Goal: Check status: Check status

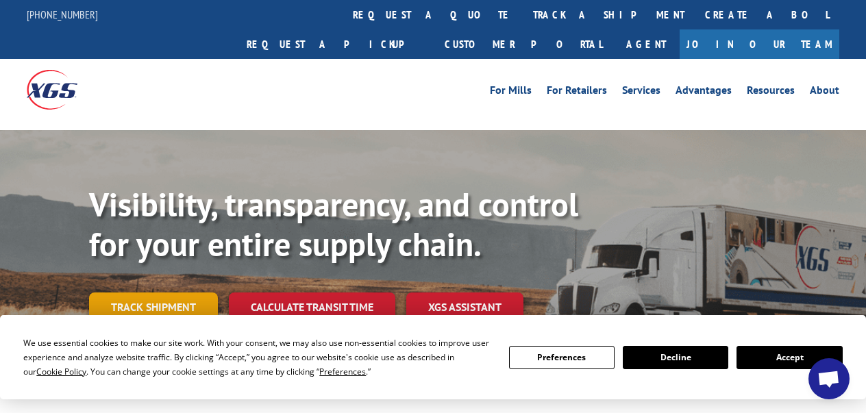
click at [186, 293] on link "Track shipment" at bounding box center [153, 307] width 129 height 29
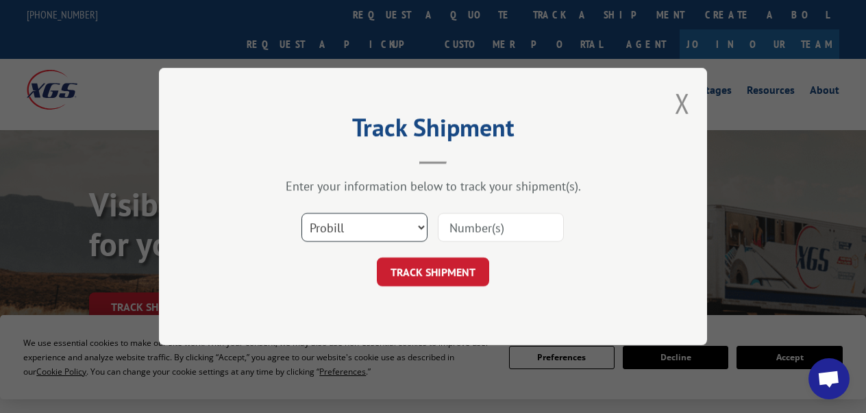
select select "bol"
click at [467, 228] on input at bounding box center [501, 227] width 126 height 29
drag, startPoint x: 801, startPoint y: 228, endPoint x: 640, endPoint y: 145, distance: 181.2
click at [801, 228] on div "Track Shipment Enter your information below to track your shipment(s). Select c…" at bounding box center [433, 206] width 866 height 413
drag, startPoint x: 520, startPoint y: 235, endPoint x: 510, endPoint y: 209, distance: 27.8
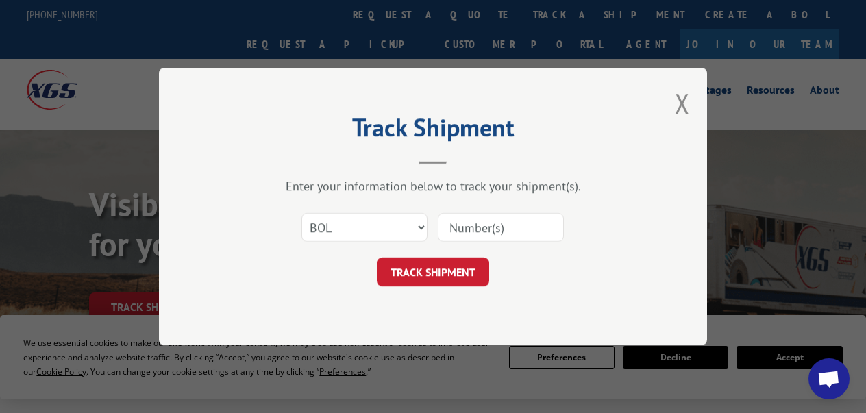
click at [520, 235] on input at bounding box center [501, 227] width 126 height 29
paste input "7064750"
type input "7064750"
click at [454, 276] on button "TRACK SHIPMENT" at bounding box center [433, 272] width 112 height 29
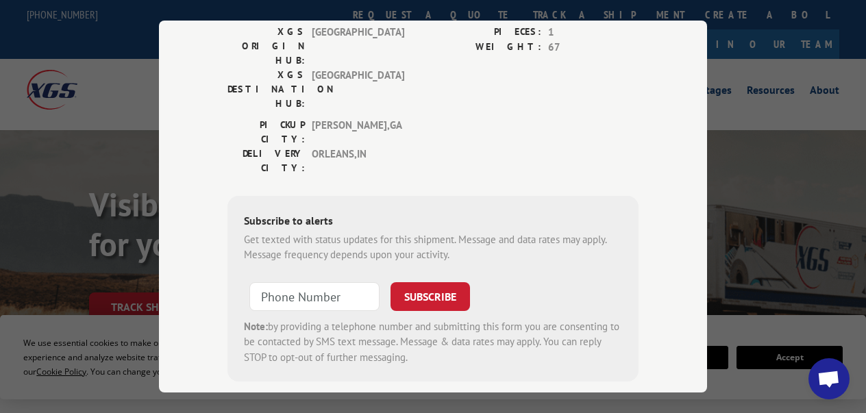
scroll to position [241, 0]
click at [319, 284] on input "+1 (___) ___-____" at bounding box center [314, 298] width 130 height 29
paste input "812) 583-0696"
type input "[PHONE_NUMBER]"
click at [435, 284] on button "SUBSCRIBE" at bounding box center [431, 298] width 80 height 29
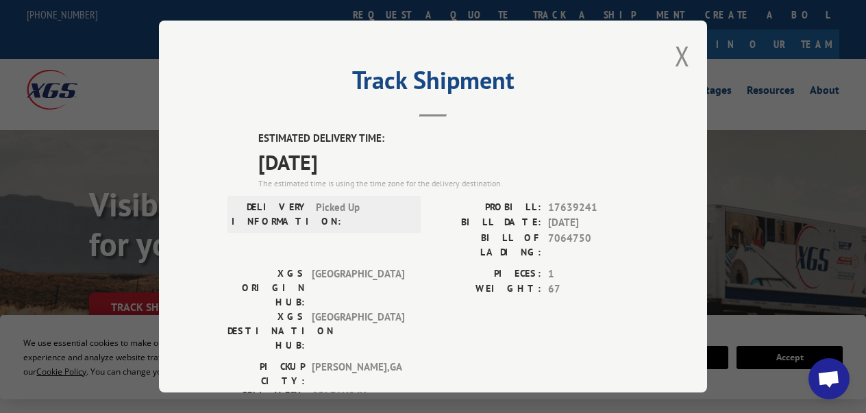
scroll to position [0, 0]
click at [684, 58] on button "Close modal" at bounding box center [682, 56] width 15 height 36
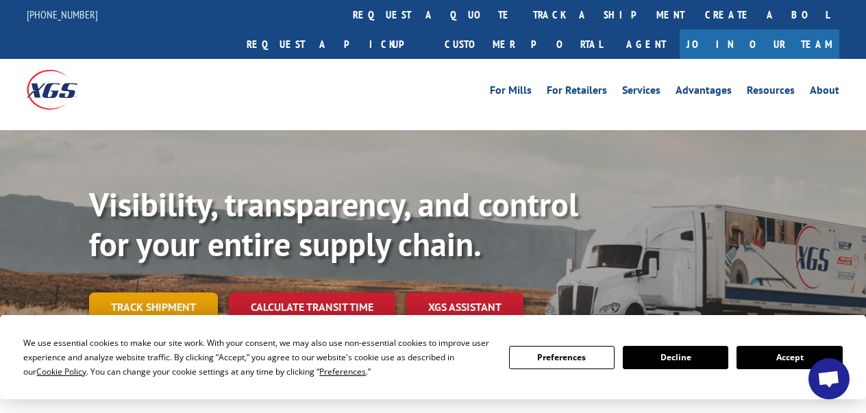
click at [156, 293] on link "Track shipment" at bounding box center [153, 307] width 129 height 29
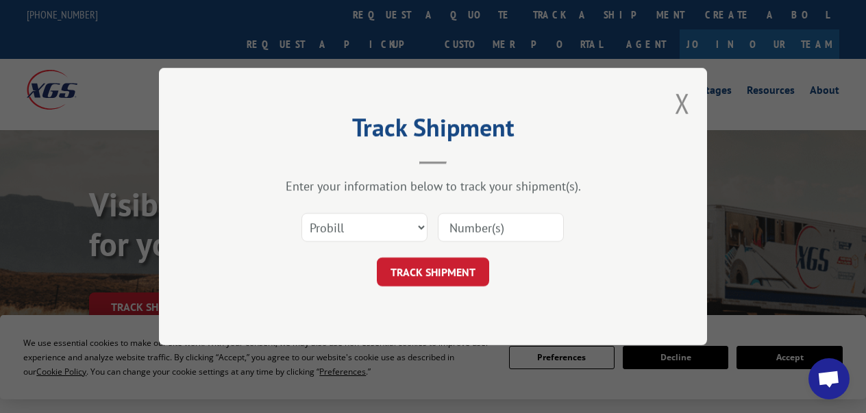
click at [836, 167] on div "Track Shipment Enter your information below to track your shipment(s). Select c…" at bounding box center [433, 206] width 866 height 413
drag, startPoint x: 467, startPoint y: 220, endPoint x: 451, endPoint y: 224, distance: 16.3
click at [466, 220] on input at bounding box center [501, 227] width 126 height 29
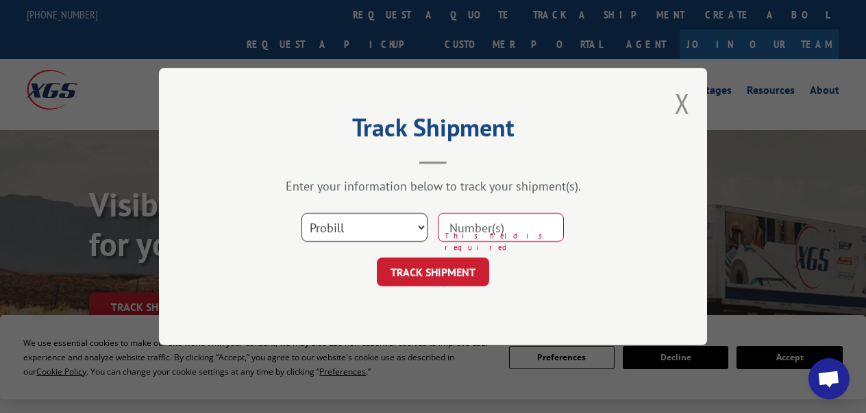
select select "bol"
click at [480, 226] on input at bounding box center [501, 227] width 126 height 29
paste input "7064750"
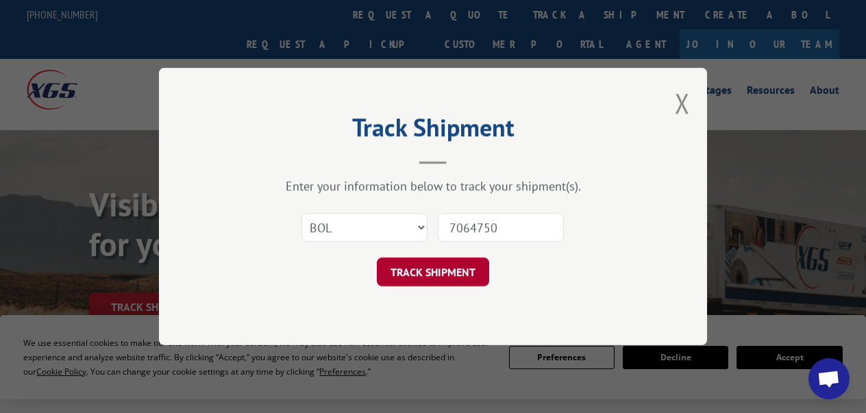
type input "7064750"
drag, startPoint x: 452, startPoint y: 266, endPoint x: 326, endPoint y: 143, distance: 175.5
click at [451, 266] on button "TRACK SHIPMENT" at bounding box center [433, 272] width 112 height 29
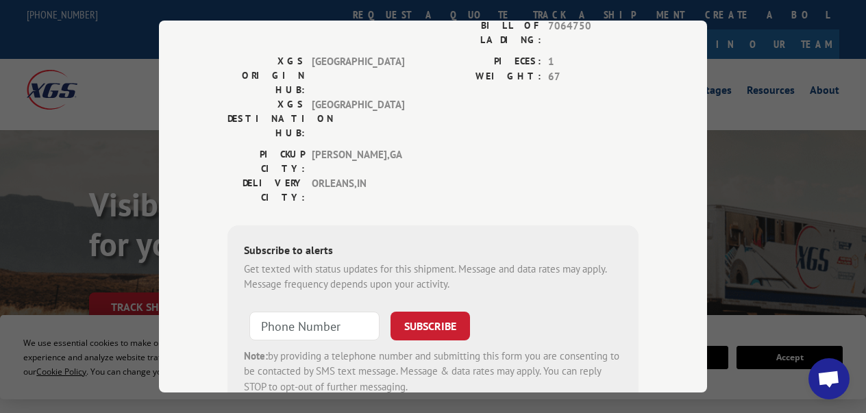
scroll to position [205, 0]
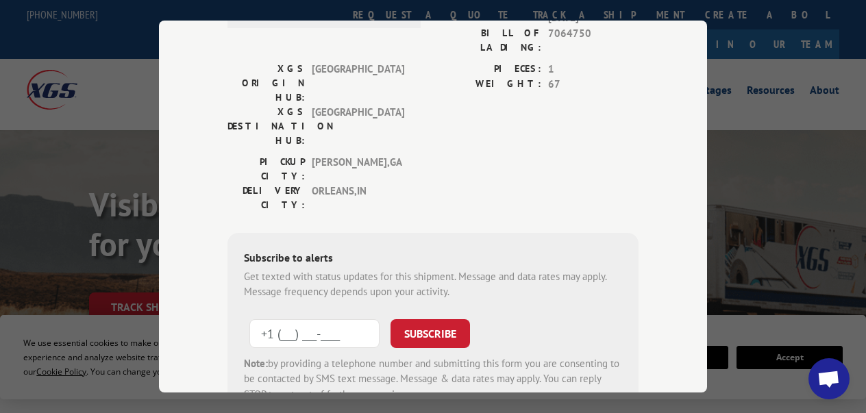
click at [297, 319] on input "+1 (___) ___-____" at bounding box center [314, 333] width 130 height 29
type input "[PHONE_NUMBER]"
click at [426, 319] on button "SUBSCRIBE" at bounding box center [431, 333] width 80 height 29
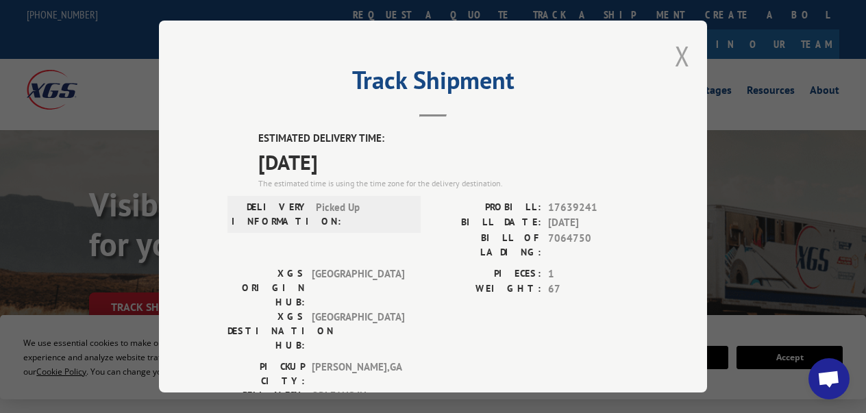
scroll to position [0, 0]
click at [684, 60] on button "Close modal" at bounding box center [682, 56] width 15 height 36
